Goal: Transaction & Acquisition: Purchase product/service

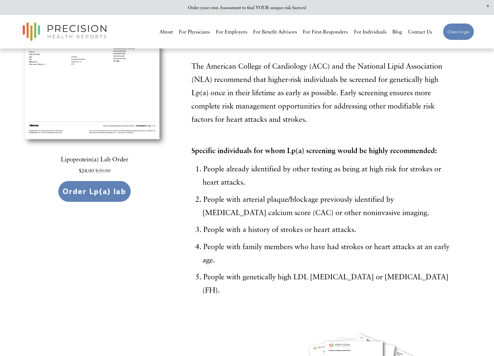
scroll to position [160, 0]
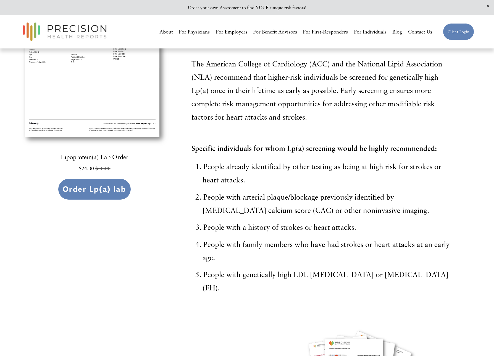
click at [101, 187] on span "Order Lp(a) lab" at bounding box center [94, 188] width 63 height 9
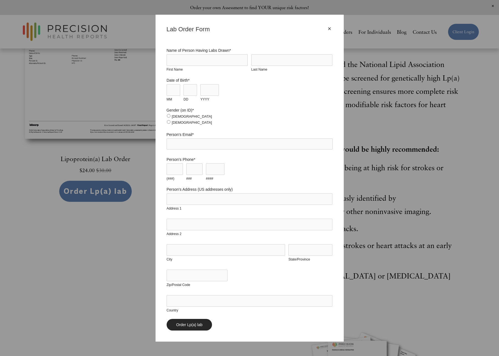
click at [88, 281] on div "× Lab Order Form Name of Person Having Labs Drawn * First Name Last Name Date o…" at bounding box center [249, 178] width 499 height 356
click at [326, 28] on div "×" at bounding box center [329, 29] width 6 height 6
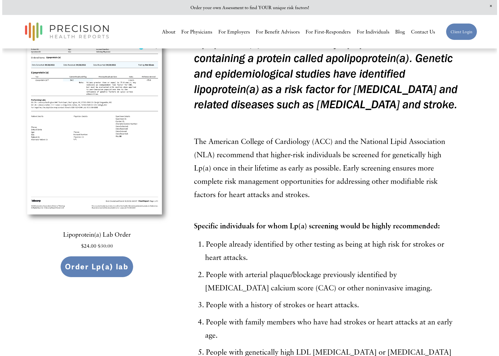
scroll to position [0, 0]
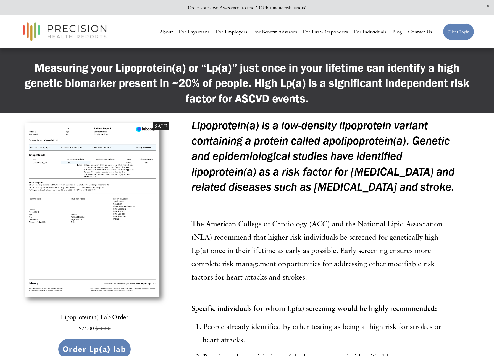
click at [97, 348] on span "Order Lp(a) lab" at bounding box center [94, 348] width 63 height 9
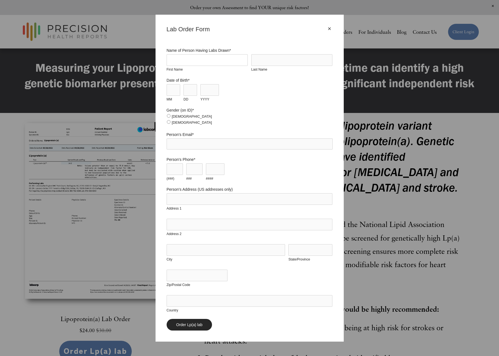
click at [202, 61] on input "First Name" at bounding box center [206, 60] width 81 height 12
type input "[PERSON_NAME]"
type input "[EMAIL_ADDRESS][DOMAIN_NAME]"
type input "[STREET_ADDRESS]"
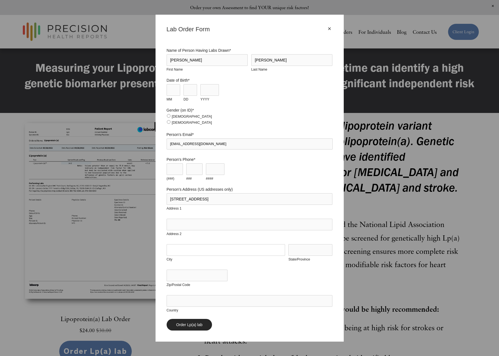
type input "[PERSON_NAME]"
type input "[US_STATE]"
type input "94553"
type input "[GEOGRAPHIC_DATA]"
click at [175, 91] on input "MM" at bounding box center [173, 90] width 14 height 12
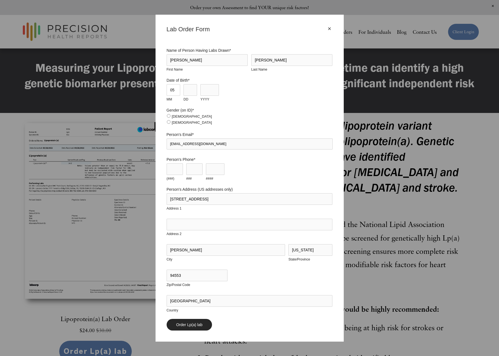
type input "05"
click at [192, 89] on input "DD" at bounding box center [190, 90] width 14 height 12
type input "12"
drag, startPoint x: 206, startPoint y: 90, endPoint x: 215, endPoint y: 90, distance: 9.4
click at [206, 90] on input "YYYY" at bounding box center [209, 90] width 19 height 12
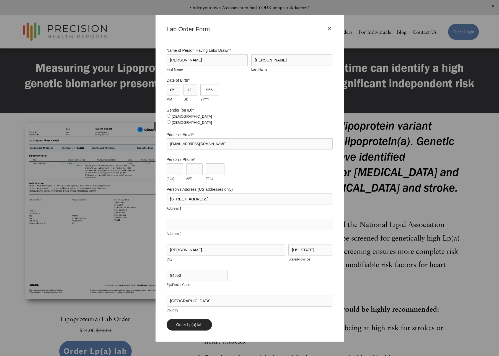
type input "1955"
click at [167, 115] on input "[DEMOGRAPHIC_DATA]" at bounding box center [169, 116] width 4 height 4
radio input "true"
click at [170, 170] on input "(###)" at bounding box center [174, 169] width 16 height 12
type input "925"
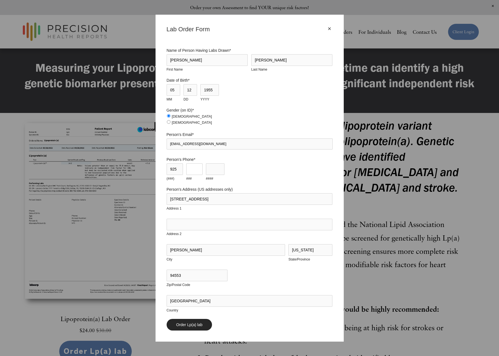
click at [195, 170] on input "###" at bounding box center [194, 169] width 16 height 12
type input "808"
click at [210, 172] on input "####" at bounding box center [215, 169] width 19 height 12
type input "9849"
click at [190, 325] on input "Order Lp(a) lab" at bounding box center [189, 325] width 46 height 12
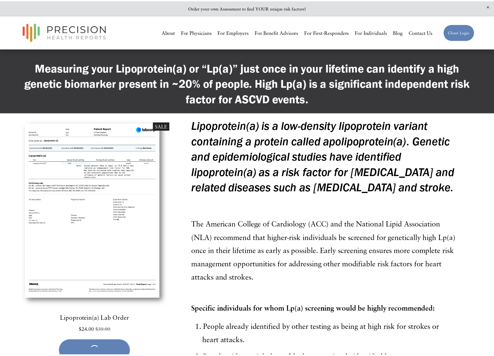
scroll to position [5, 0]
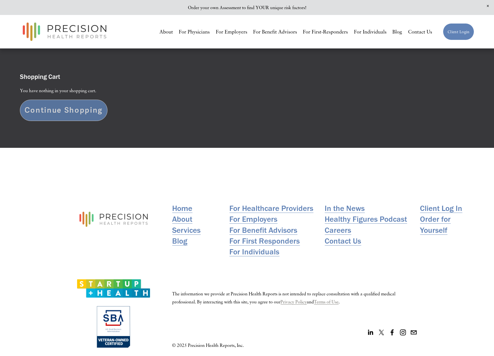
click at [73, 112] on link "Continue Shopping" at bounding box center [64, 110] width 88 height 21
